Goal: Information Seeking & Learning: Learn about a topic

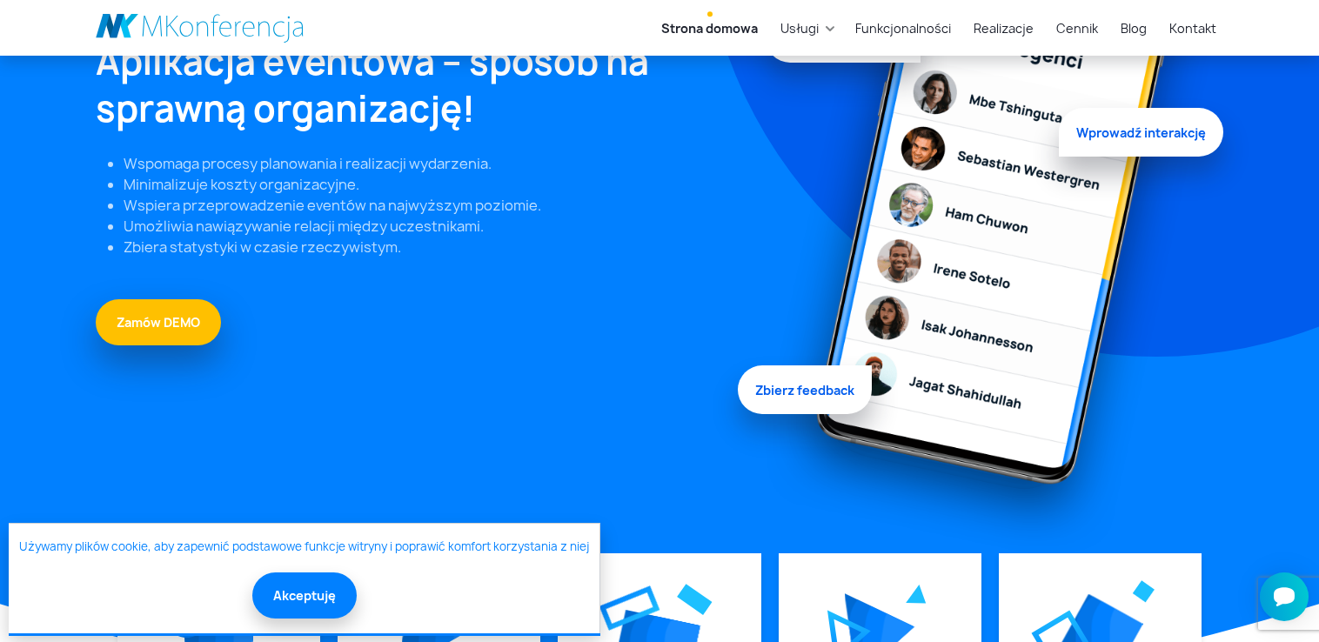
scroll to position [251, 0]
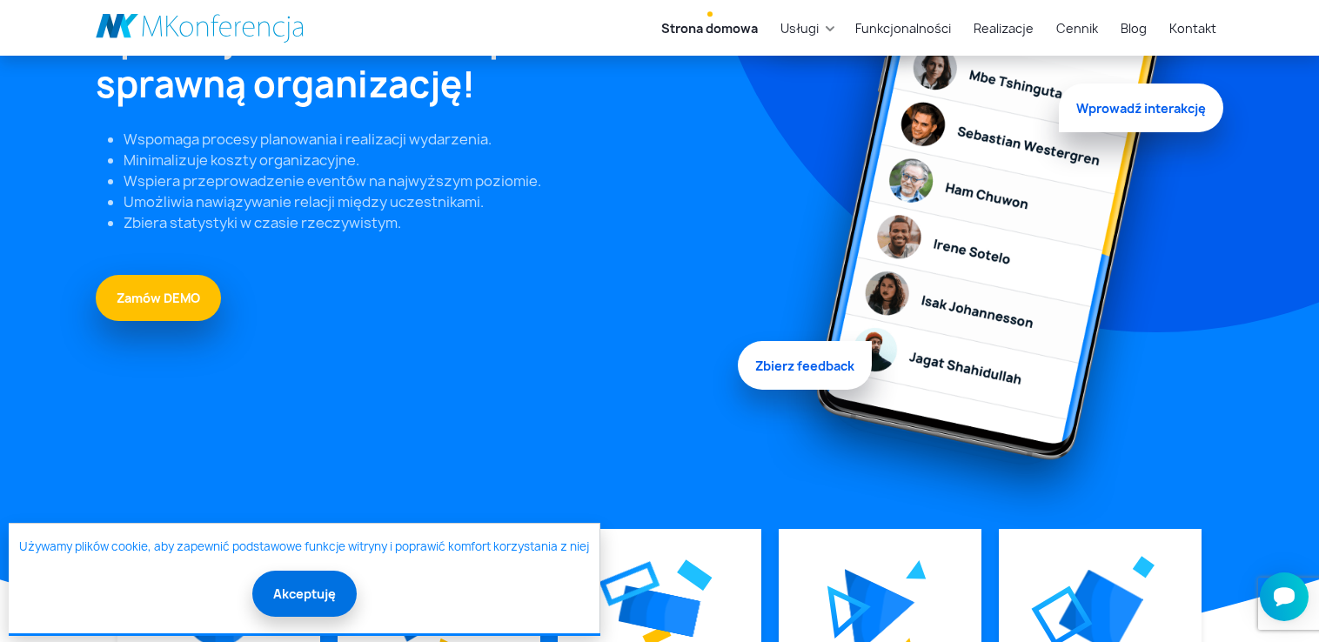
click at [285, 588] on button "Akceptuję" at bounding box center [304, 594] width 104 height 46
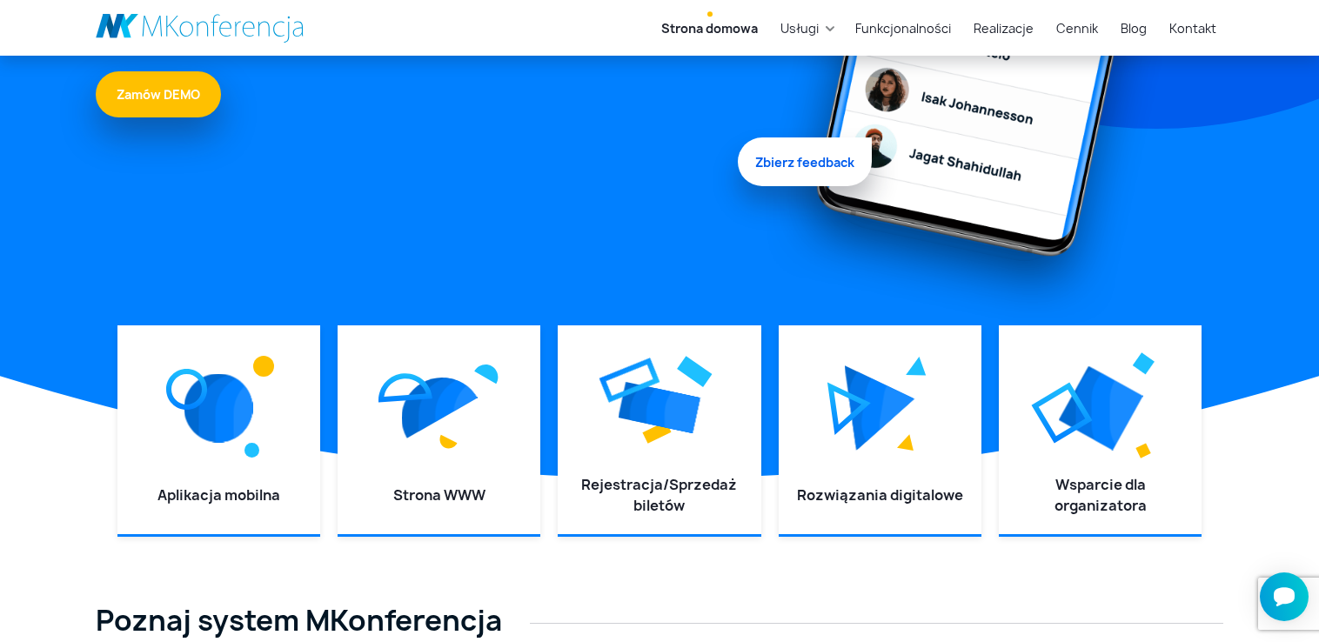
scroll to position [501, 0]
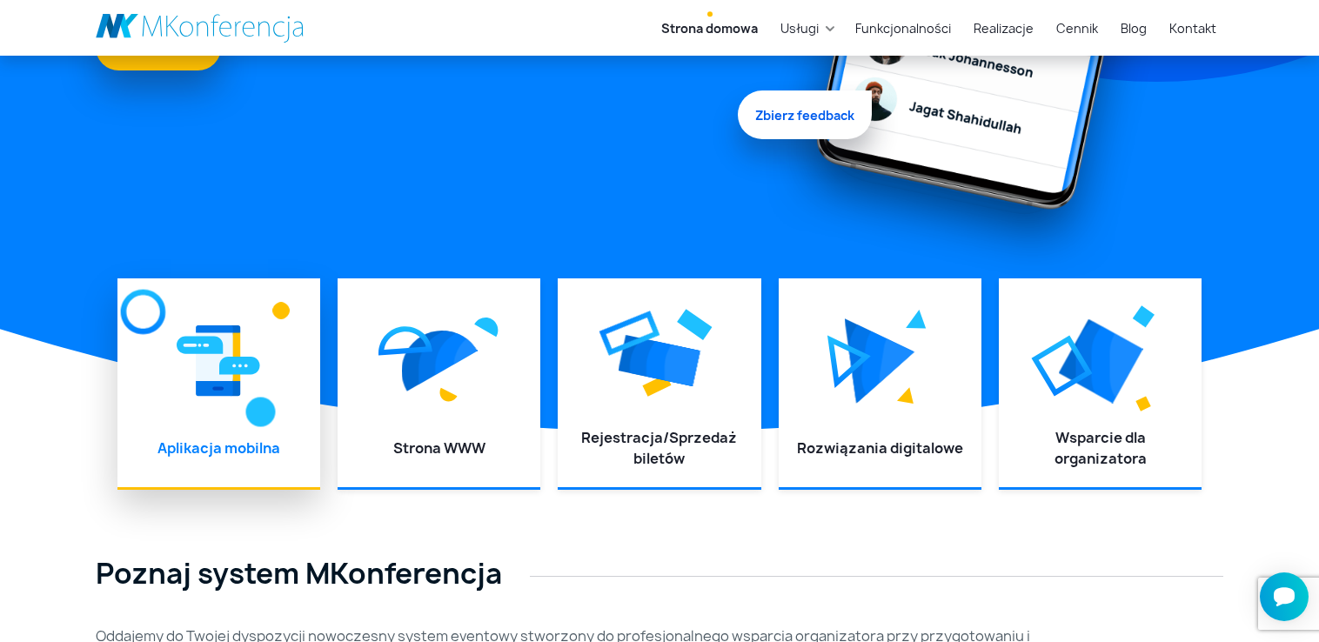
click at [216, 379] on img at bounding box center [219, 361] width 84 height 78
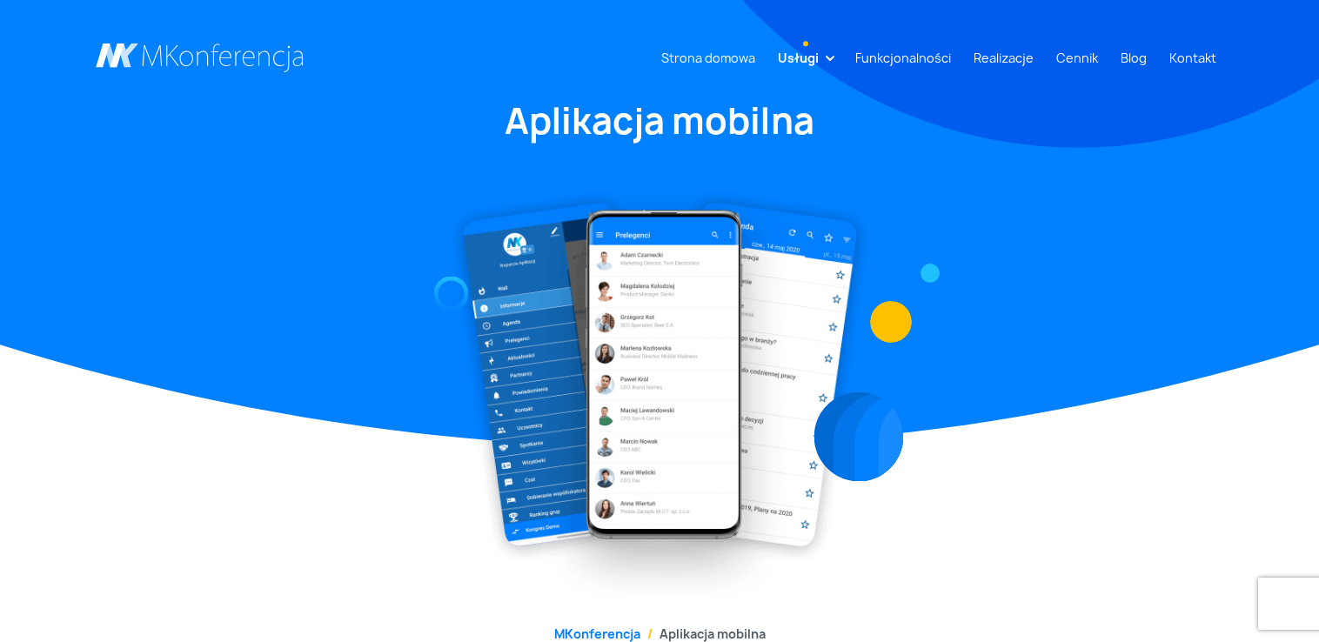
click at [244, 363] on div at bounding box center [659, 381] width 1149 height 446
